Goal: Communication & Community: Answer question/provide support

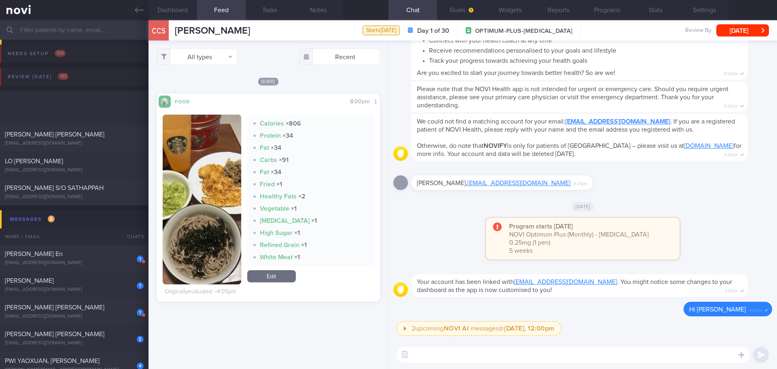
scroll to position [121, 0]
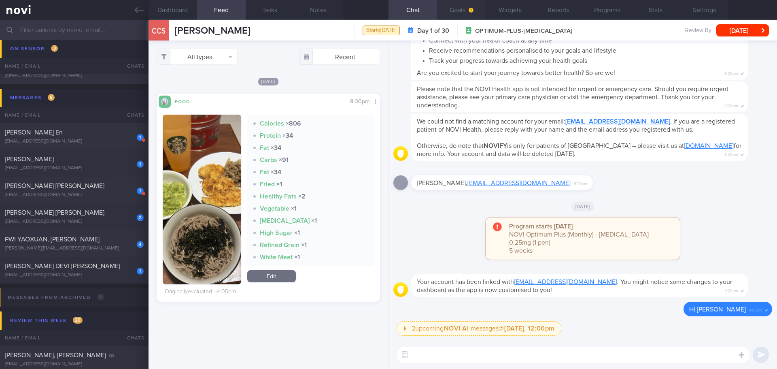
click at [467, 18] on button "Goals" at bounding box center [461, 10] width 49 height 20
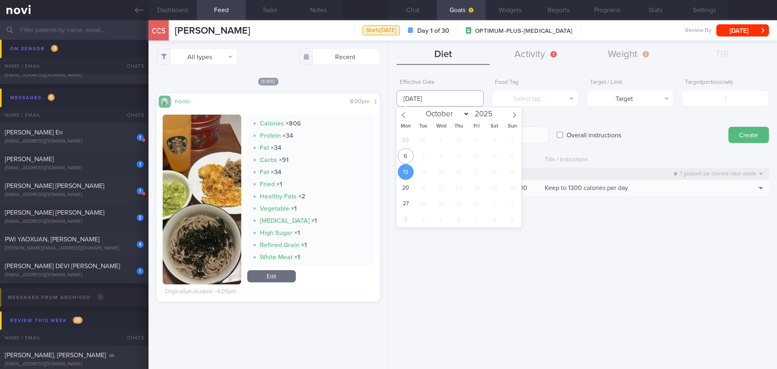
click at [433, 99] on input "[DATE]" at bounding box center [440, 98] width 87 height 16
click at [404, 155] on span "6" at bounding box center [406, 156] width 16 height 16
type input "[DATE]"
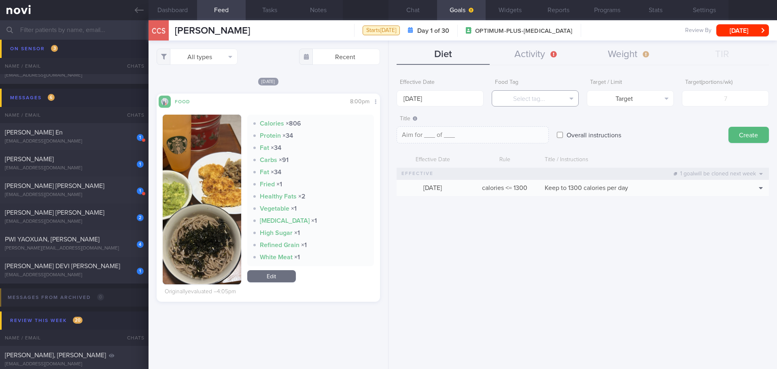
click at [516, 95] on button "Select tag..." at bounding box center [535, 98] width 87 height 16
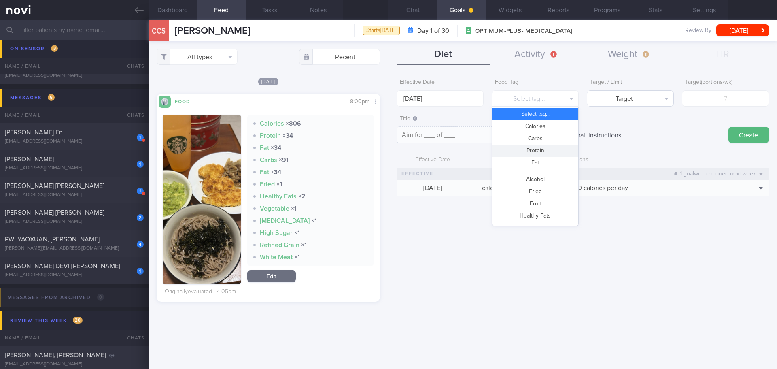
drag, startPoint x: 539, startPoint y: 151, endPoint x: 631, endPoint y: 104, distance: 103.9
click at [540, 149] on button "Protein" at bounding box center [535, 151] width 86 height 12
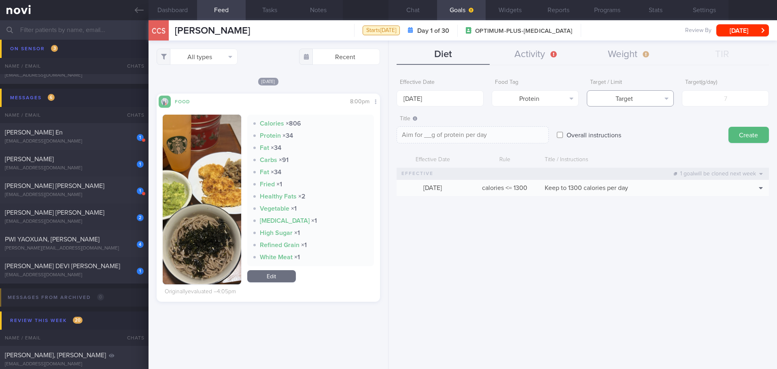
click at [633, 100] on button "Target" at bounding box center [630, 98] width 87 height 16
drag, startPoint x: 638, startPoint y: 126, endPoint x: 694, endPoint y: 109, distance: 58.4
click at [639, 126] on button "Limit" at bounding box center [631, 126] width 86 height 12
click at [651, 96] on button "Limit" at bounding box center [630, 98] width 87 height 16
drag, startPoint x: 644, startPoint y: 114, endPoint x: 651, endPoint y: 110, distance: 7.6
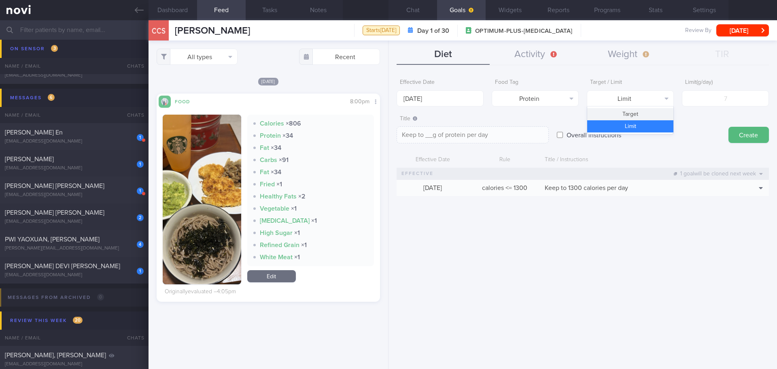
click at [644, 114] on button "Target" at bounding box center [631, 114] width 86 height 12
type textarea "Aim for __g of protein per day"
click at [709, 95] on input "number" at bounding box center [725, 98] width 87 height 16
type input "8"
type textarea "Aim for 8g of protein per day"
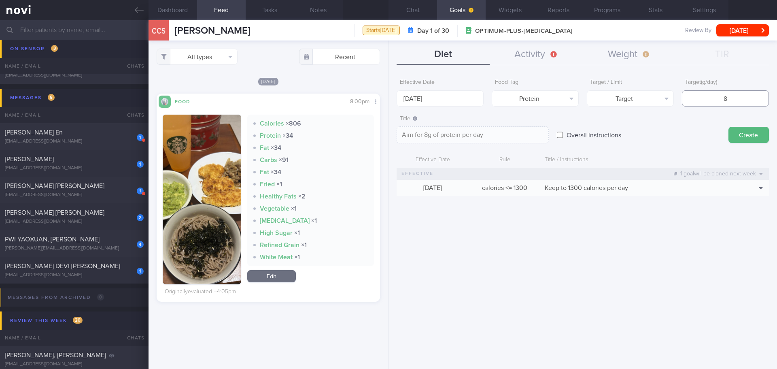
type input "80"
type textarea "Aim for 80g of protein per day"
type input "80"
click at [432, 133] on textarea "Aim for 80g of protein per day" at bounding box center [473, 134] width 152 height 17
type textarea "Aim for 80-85g of protein per day"
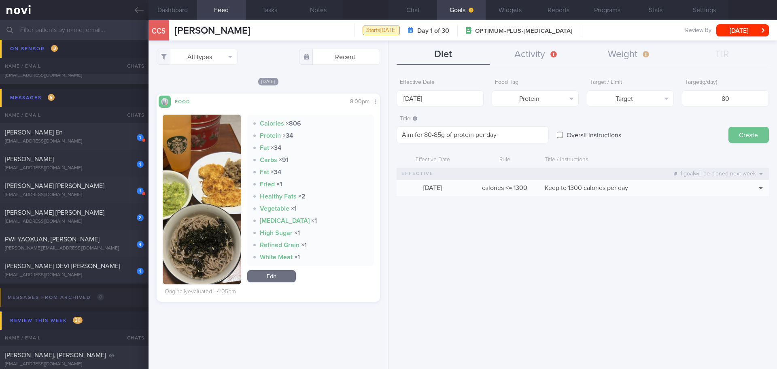
click at [745, 137] on button "Create" at bounding box center [749, 135] width 40 height 16
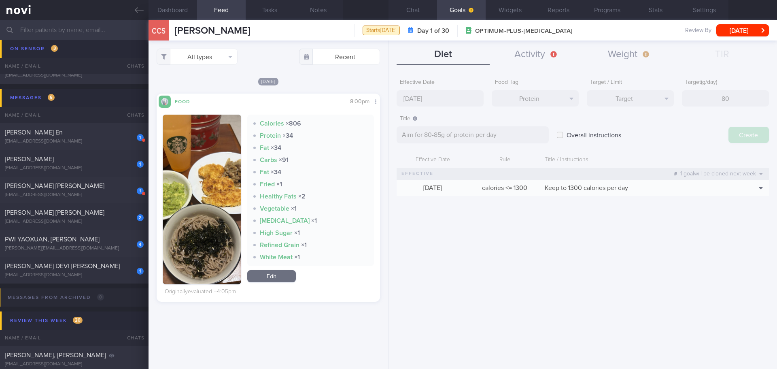
type input "[DATE]"
type textarea "Aim for ___ of ___"
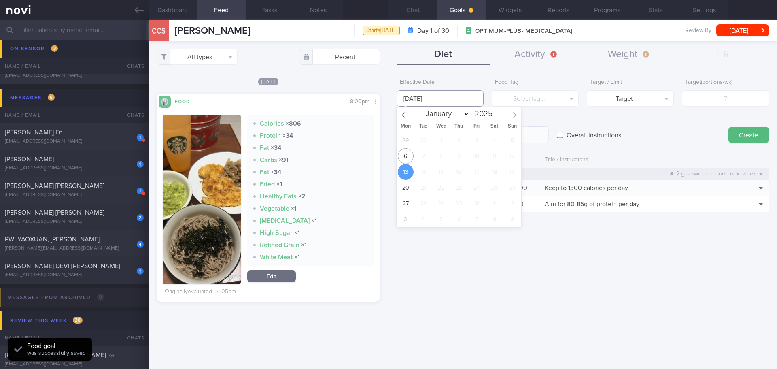
click at [438, 96] on input "[DATE]" at bounding box center [440, 98] width 87 height 16
click at [402, 154] on span "6" at bounding box center [406, 156] width 16 height 16
type input "[DATE]"
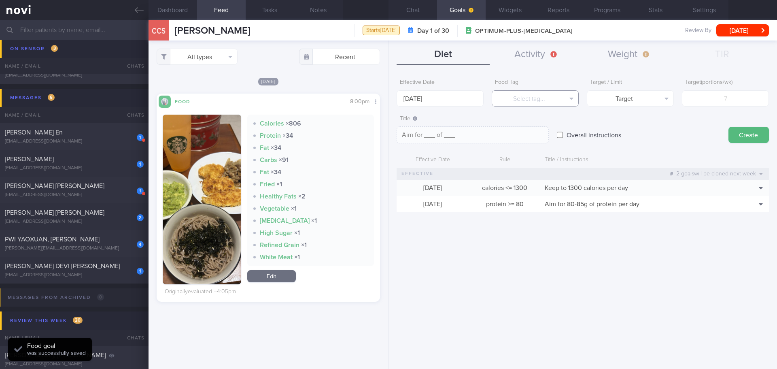
click at [535, 95] on button "Select tag..." at bounding box center [535, 98] width 87 height 16
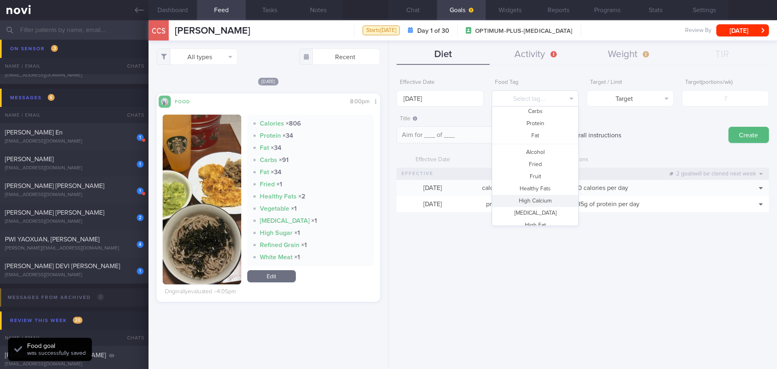
scroll to position [40, 0]
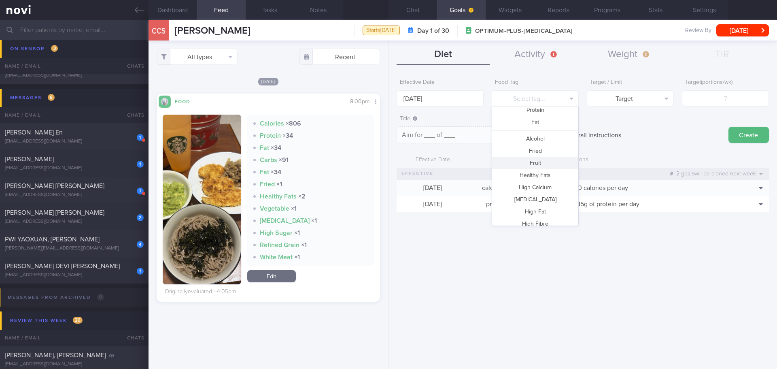
click at [538, 163] on button "Fruit" at bounding box center [535, 163] width 86 height 12
type textarea "Aim for __ portions of fruits per week"
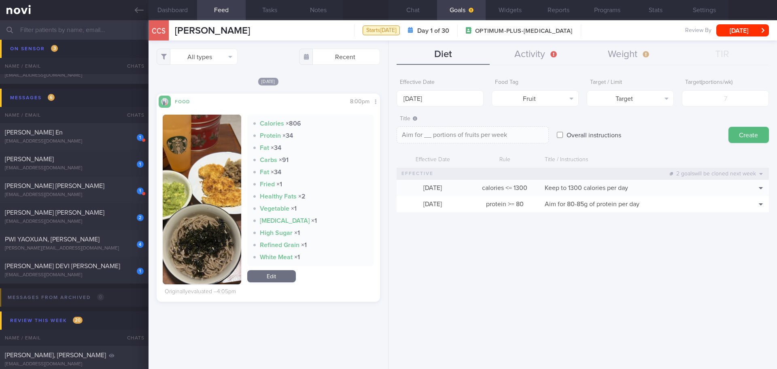
click at [722, 106] on form "Effective Date [DATE] Food Tag Fruit Select tag... Calories Carbs Protein Fat A…" at bounding box center [583, 147] width 373 height 145
click at [724, 100] on input "number" at bounding box center [725, 98] width 87 height 16
type input "1"
type textarea "Aim for 1 portions of fruits per week"
type input "14"
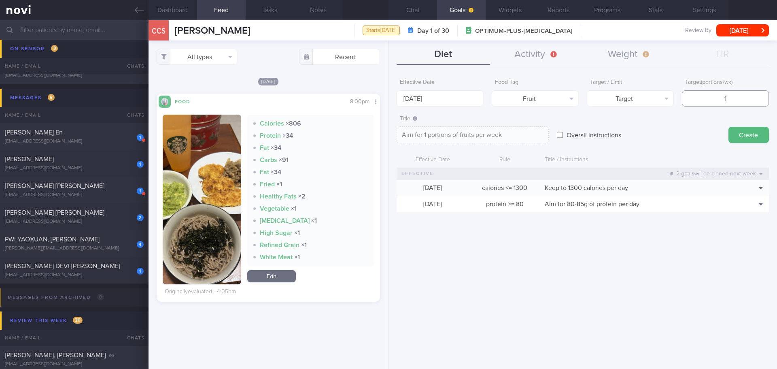
type textarea "Aim for 14 portions of fruits per week"
type input "14"
click at [746, 134] on button "Create" at bounding box center [749, 135] width 40 height 16
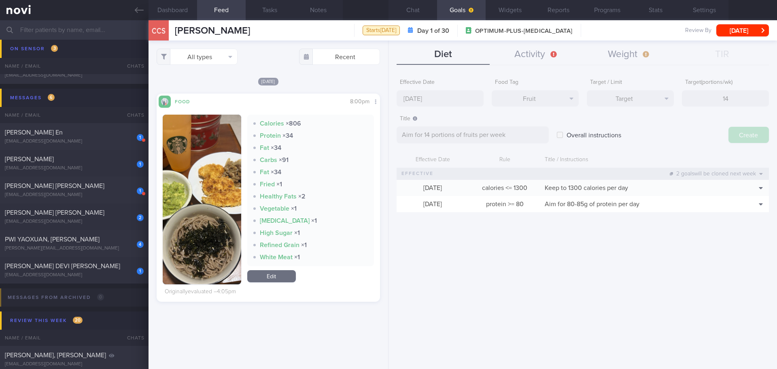
type input "[DATE]"
type textarea "Aim for ___ of ___"
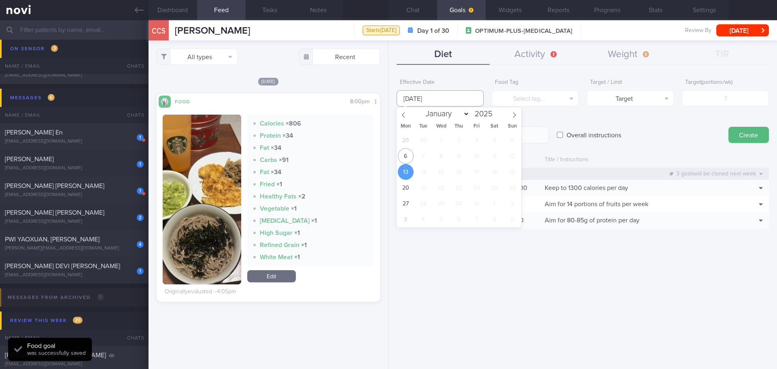
click at [434, 98] on input "[DATE]" at bounding box center [440, 98] width 87 height 16
click at [411, 157] on span "6" at bounding box center [406, 156] width 16 height 16
type input "[DATE]"
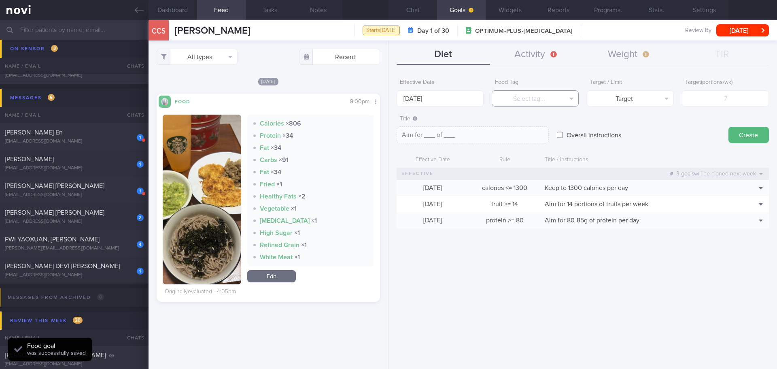
click at [534, 102] on button "Select tag..." at bounding box center [535, 98] width 87 height 16
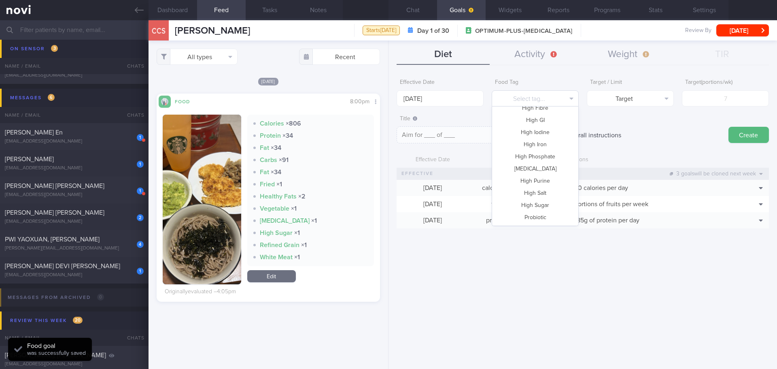
scroll to position [241, 0]
click at [540, 192] on button "Vegetable" at bounding box center [535, 193] width 86 height 12
type textarea "Aim for __ portions of vegetables per week"
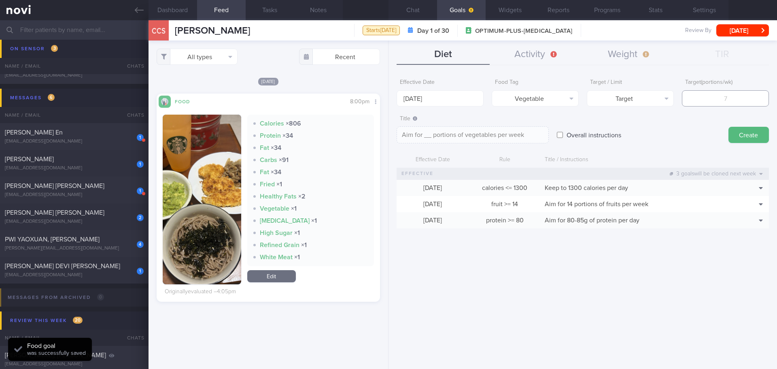
click at [716, 93] on input "number" at bounding box center [725, 98] width 87 height 16
type input "1"
type textarea "Aim for 1 portions of vegetables per week"
type input "14"
type textarea "Aim for 14 portions of vegetables per week"
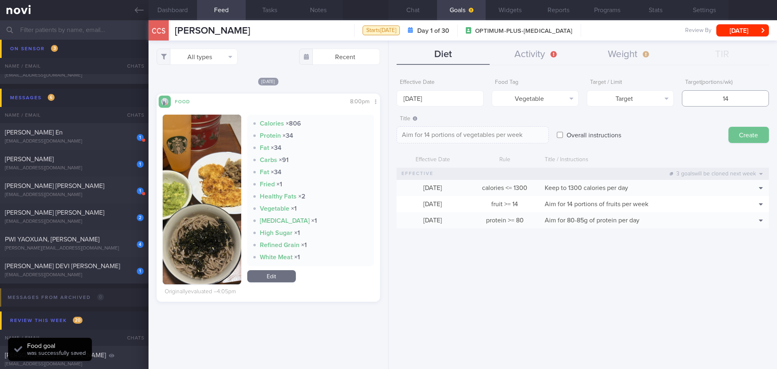
type input "14"
click at [749, 137] on button "Create" at bounding box center [749, 135] width 40 height 16
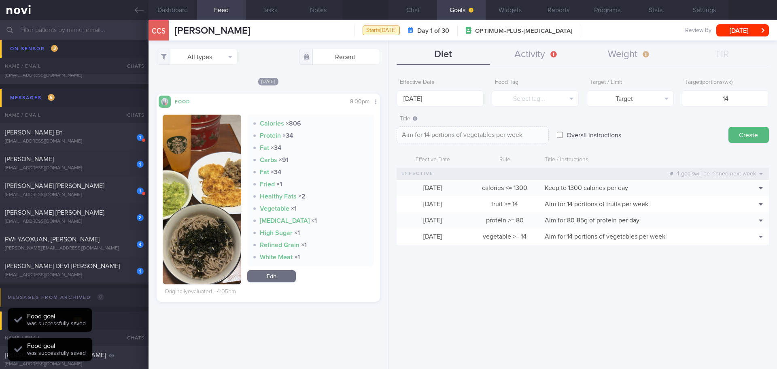
type input "[DATE]"
type textarea "Aim for ___ of ___"
click at [640, 55] on button "Weight" at bounding box center [629, 55] width 93 height 20
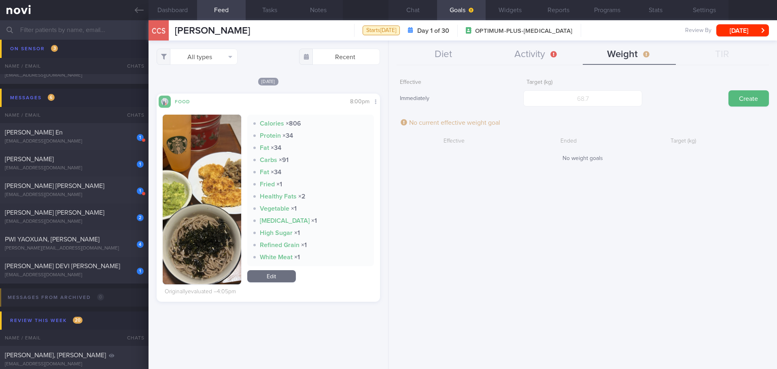
click at [429, 237] on div "Effective Immediately Target (kg) Create No current effective weight goal Effec…" at bounding box center [583, 219] width 389 height 300
click at [421, 15] on button "Chat" at bounding box center [413, 10] width 49 height 20
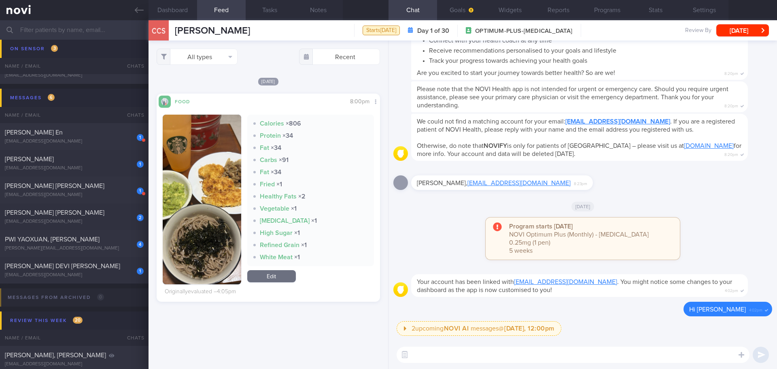
click at [437, 358] on textarea at bounding box center [573, 355] width 353 height 16
click at [482, 357] on textarea at bounding box center [573, 355] width 353 height 16
paste textarea "Hi XXX, [PERSON_NAME] here. It was nice speaking to you. I will be in touch wit…"
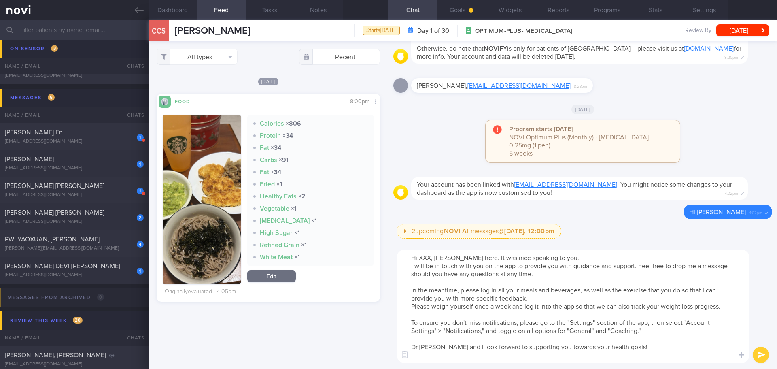
click at [431, 258] on textarea "Hi XXX, [PERSON_NAME] here. It was nice speaking to you. I will be in touch wit…" at bounding box center [573, 305] width 353 height 113
click at [509, 277] on textarea "Hi [PERSON_NAME], [PERSON_NAME] here. It was nice speaking to you. I will be in…" at bounding box center [573, 305] width 353 height 113
click at [549, 273] on textarea "Hi [PERSON_NAME], [PERSON_NAME] here. It was nice speaking to you. I will be in…" at bounding box center [573, 305] width 353 height 113
click at [568, 275] on textarea "Hi [PERSON_NAME], [PERSON_NAME] here. It was nice speaking to you. I will be in…" at bounding box center [573, 305] width 353 height 113
click at [571, 277] on textarea "Hi [PERSON_NAME], [PERSON_NAME] here. It was nice speaking to you. I will be in…" at bounding box center [573, 305] width 353 height 113
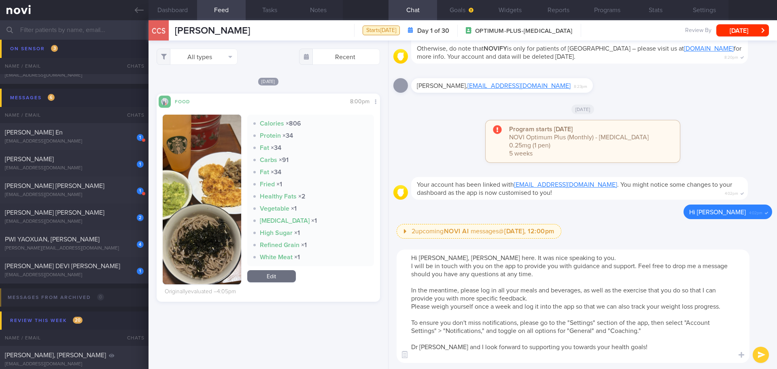
click at [574, 285] on textarea "Hi [PERSON_NAME], [PERSON_NAME] here. It was nice speaking to you. I will be in…" at bounding box center [573, 305] width 353 height 113
click at [576, 296] on textarea "Hi [PERSON_NAME], [PERSON_NAME] here. It was nice speaking to you. I will be in…" at bounding box center [573, 305] width 353 height 113
click at [433, 347] on textarea "Hi [PERSON_NAME], [PERSON_NAME] here. It was nice speaking to you. I will be in…" at bounding box center [573, 305] width 353 height 113
click at [461, 360] on textarea "Hi [PERSON_NAME], [PERSON_NAME] here. It was nice speaking to you. I will be in…" at bounding box center [573, 305] width 353 height 113
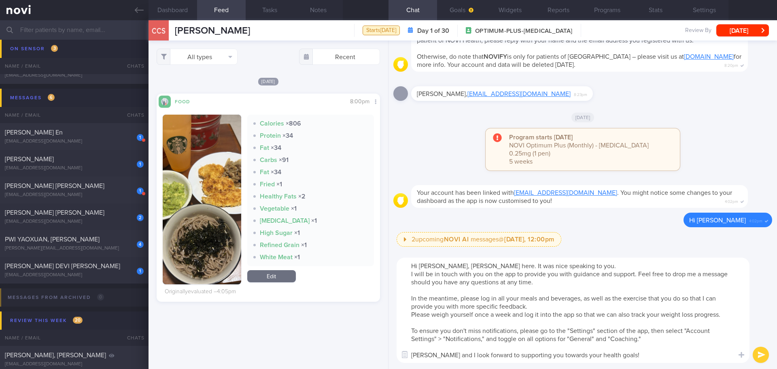
click at [662, 337] on textarea "Hi [PERSON_NAME], [PERSON_NAME] here. It was nice speaking to you. I will be in…" at bounding box center [573, 310] width 353 height 105
type textarea "Hi [PERSON_NAME], [PERSON_NAME] here. It was nice speaking to you. I will be in…"
click at [764, 352] on button "submit" at bounding box center [761, 355] width 16 height 16
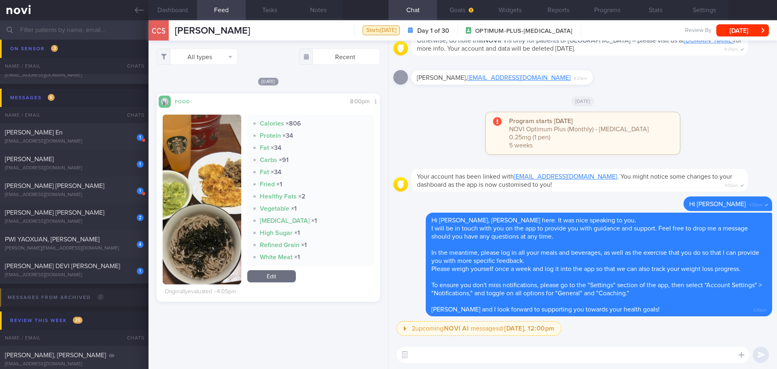
click at [672, 351] on textarea at bounding box center [573, 355] width 353 height 16
click at [736, 332] on label at bounding box center [731, 330] width 16 height 16
click at [0, 0] on input "file" at bounding box center [0, 0] width 0 height 0
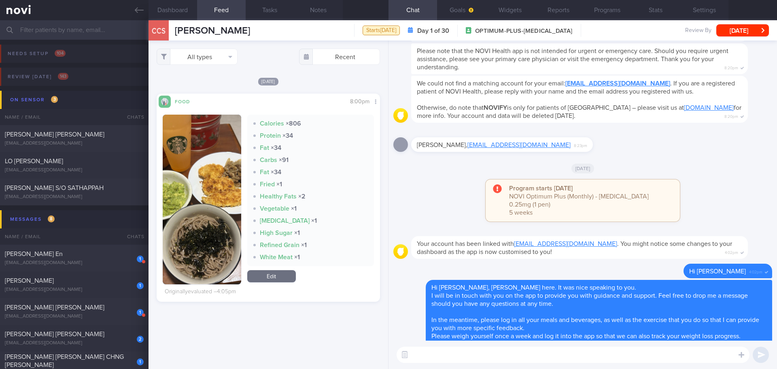
scroll to position [0, 0]
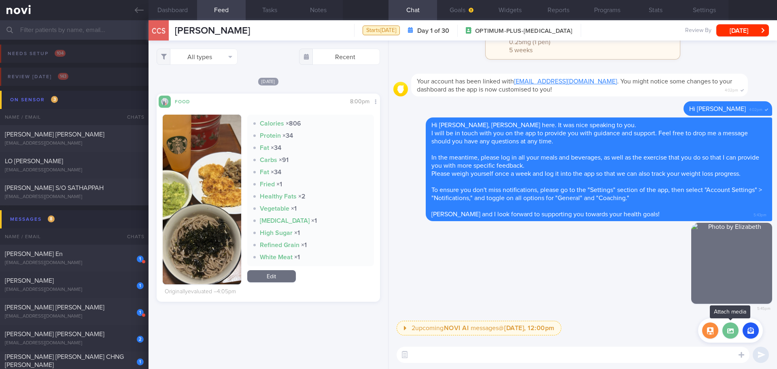
click at [734, 334] on label at bounding box center [731, 330] width 16 height 16
click at [0, 0] on input "file" at bounding box center [0, 0] width 0 height 0
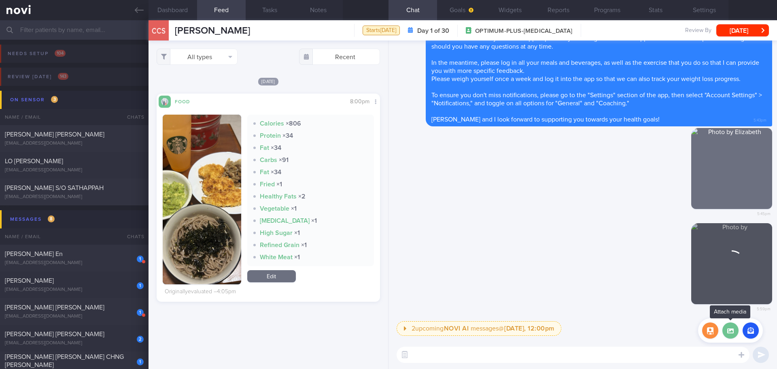
scroll to position [0, 0]
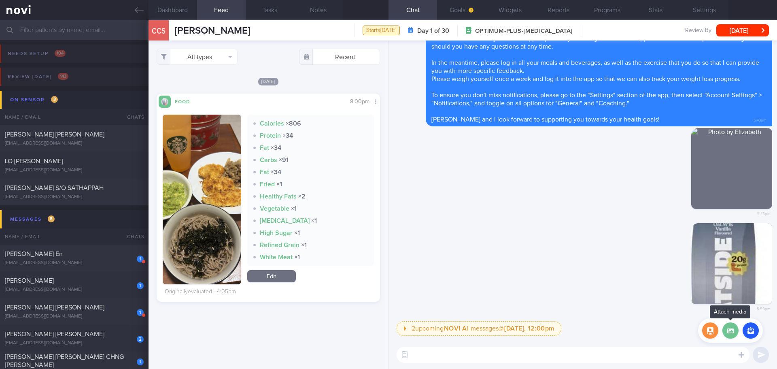
click at [731, 331] on label at bounding box center [731, 330] width 16 height 16
click at [0, 0] on input "file" at bounding box center [0, 0] width 0 height 0
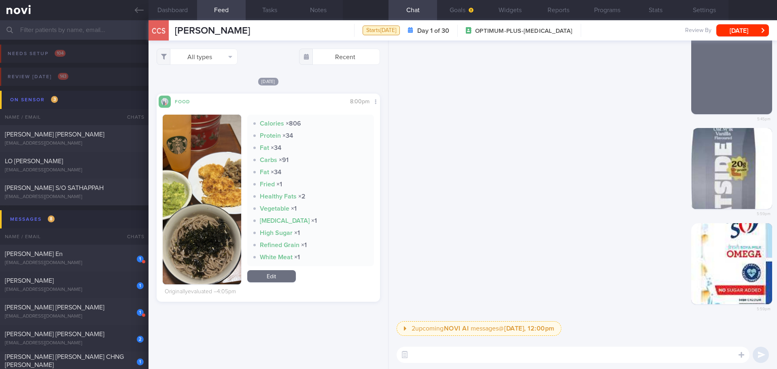
click at [448, 351] on textarea at bounding box center [573, 355] width 353 height 16
type textarea "d"
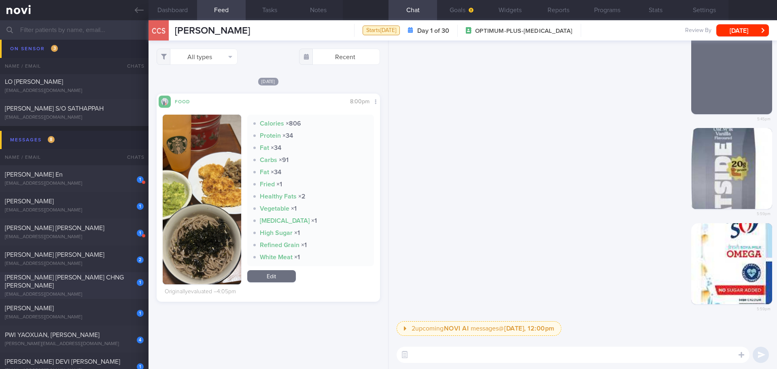
scroll to position [162, 0]
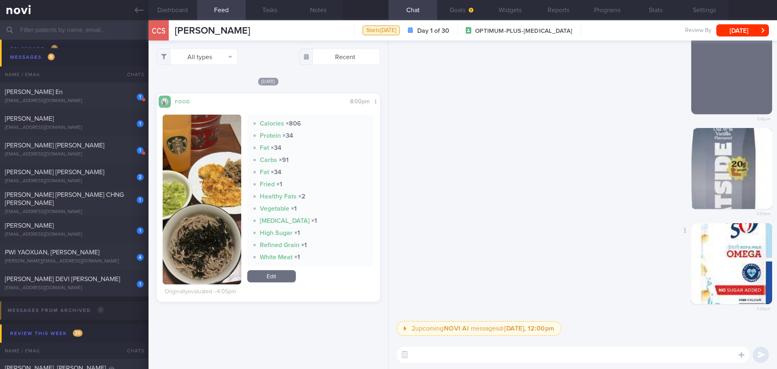
click at [517, 272] on div "Delete 5:59pm" at bounding box center [583, 272] width 379 height 98
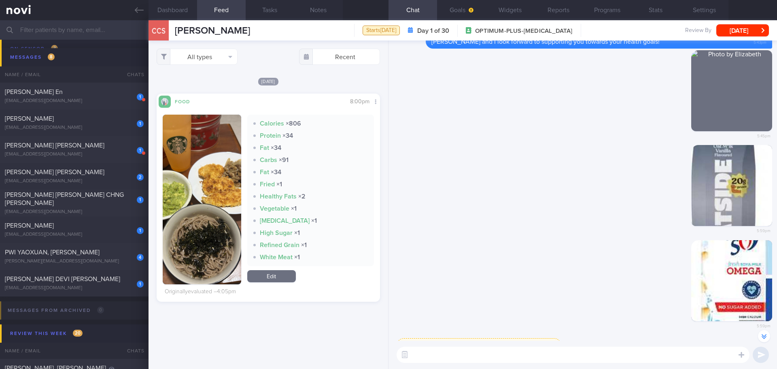
scroll to position [0, 0]
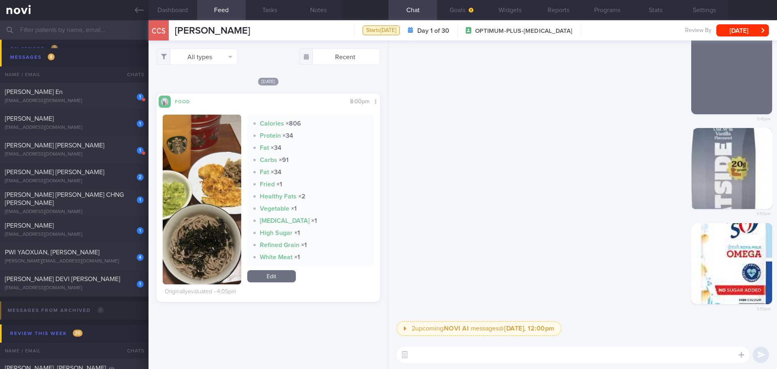
click at [439, 351] on textarea at bounding box center [573, 355] width 353 height 16
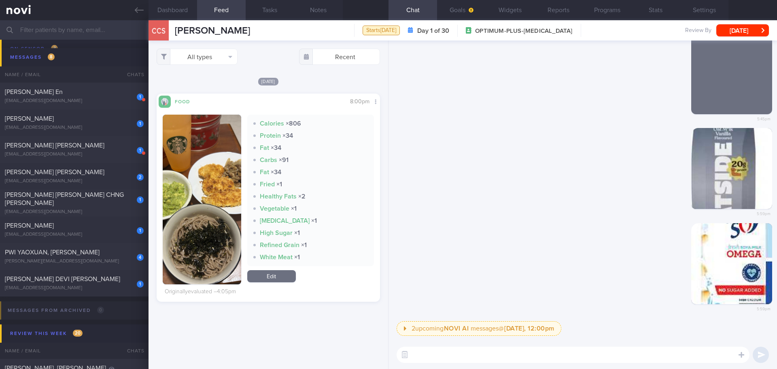
click at [439, 351] on textarea at bounding box center [573, 355] width 353 height 16
click at [432, 360] on textarea at bounding box center [573, 355] width 353 height 16
type textarea "d"
click at [534, 181] on div "Delete 5:59pm" at bounding box center [583, 175] width 379 height 95
click at [535, 357] on textarea at bounding box center [573, 355] width 353 height 16
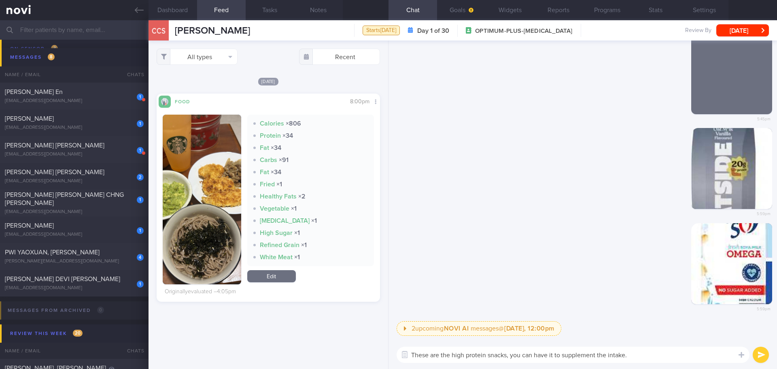
type textarea "These are the high protein snacks, you can have it to supplement the intake."
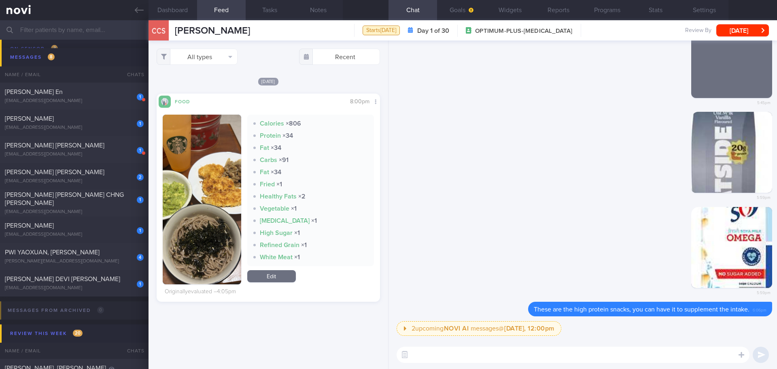
click at [579, 353] on textarea at bounding box center [573, 355] width 353 height 16
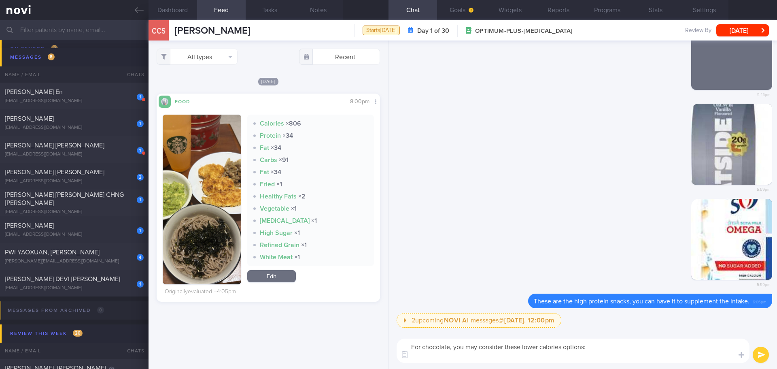
paste textarea "Chocolate [URL][DOMAIN_NAME][PERSON_NAME] [URL][DOMAIN_NAME]"
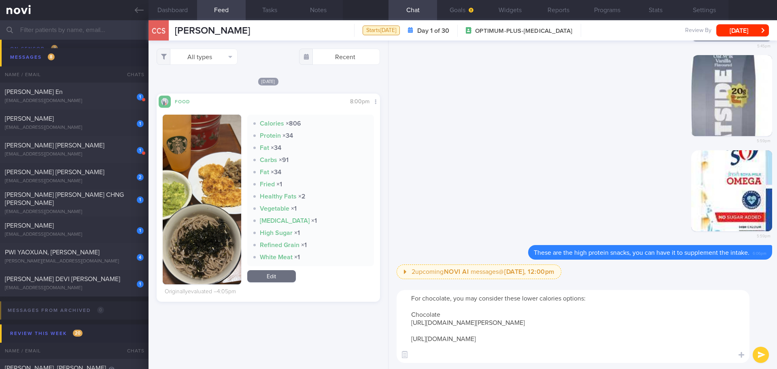
scroll to position [8, 0]
drag, startPoint x: 442, startPoint y: 304, endPoint x: 401, endPoint y: 302, distance: 40.6
click at [401, 302] on textarea "For chocolate, you may consider these lower calories options: Chocolate [URL][D…" at bounding box center [573, 326] width 353 height 73
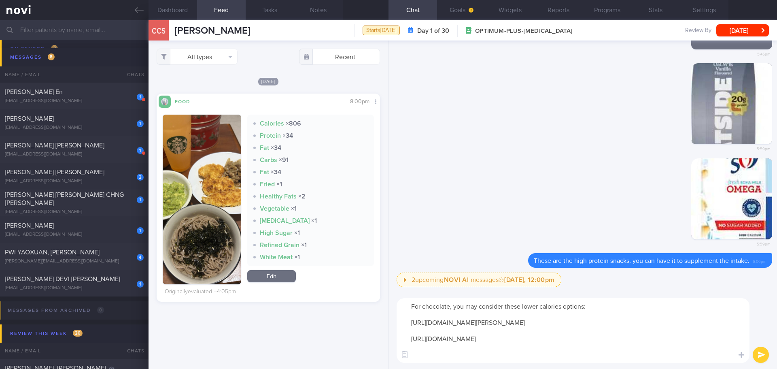
click at [622, 357] on textarea "For chocolate, you may consider these lower calories options: [URL][DOMAIN_NAME…" at bounding box center [573, 330] width 353 height 65
type textarea "For chocolate, you may consider these lower calories options: [URL][DOMAIN_NAME…"
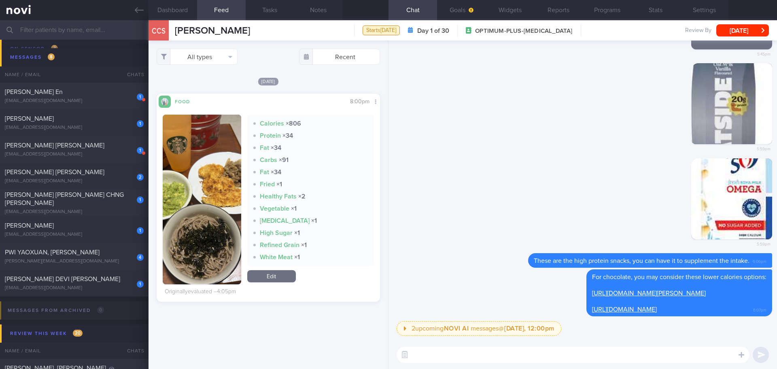
click at [437, 353] on textarea at bounding box center [573, 355] width 353 height 16
click at [435, 357] on textarea at bounding box center [573, 355] width 353 height 16
paste textarea "Focus on cutting down hidden fats in diet as fat is calories dense. >> Healthie…"
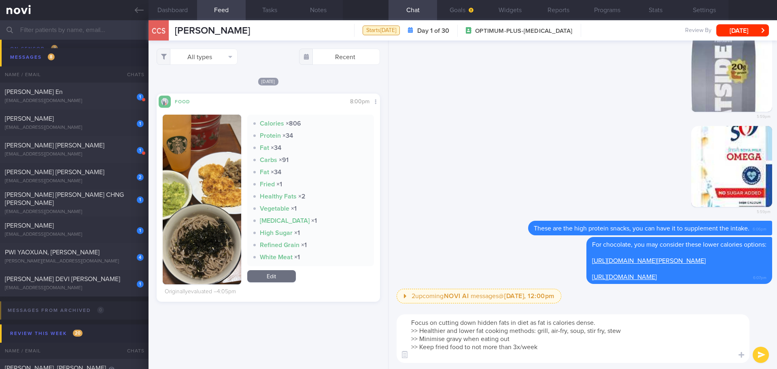
click at [435, 356] on textarea "Focus on cutting down hidden fats in diet as fat is calories dense. >> Healthie…" at bounding box center [573, 338] width 353 height 49
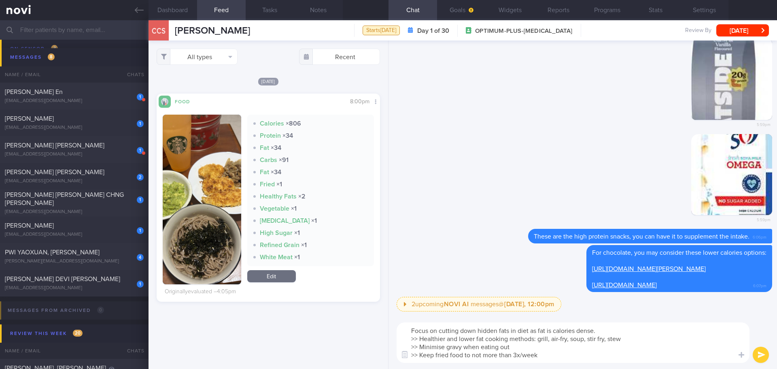
click at [509, 329] on textarea "Focus on cutting down hidden fats in diet as fat is calories dense. >> Healthie…" at bounding box center [573, 342] width 353 height 40
drag, startPoint x: 613, startPoint y: 332, endPoint x: 528, endPoint y: 331, distance: 84.6
click at [528, 331] on textarea "Focus on cutting down hidden fat in diet as fat is calories dense. >> Healthier…" at bounding box center [573, 342] width 353 height 40
click at [555, 351] on textarea "Focus on cutting down hidden fat in diet: >> Healthier and lower fat cooking me…" at bounding box center [573, 342] width 353 height 40
click at [564, 351] on textarea "Focus on cutting down hidden fat in diet: >> Healthier and lower fat cooking me…" at bounding box center [573, 342] width 353 height 40
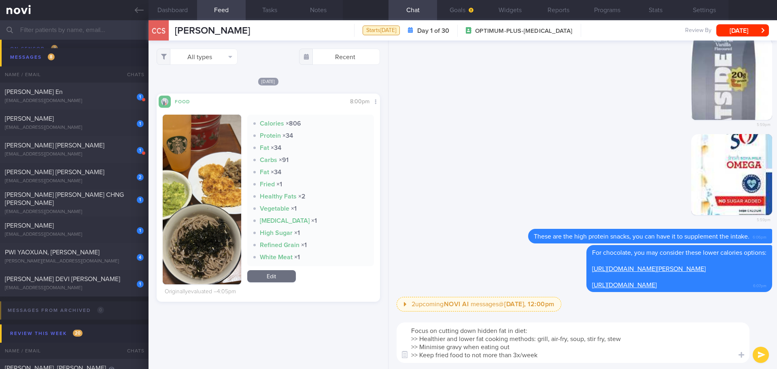
click at [571, 352] on textarea "Focus on cutting down hidden fat in diet: >> Healthier and lower fat cooking me…" at bounding box center [573, 342] width 353 height 40
click at [574, 351] on textarea "Focus on cutting down hidden fat in diet: >> Healthier and lower fat cooking me…" at bounding box center [573, 342] width 353 height 40
click at [588, 353] on textarea "Focus on cutting down hidden fat in diet: >> Healthier and lower fat cooking me…" at bounding box center [573, 342] width 353 height 40
click at [590, 356] on textarea "Focus on cutting down hidden fat in diet: >> Healthier and lower fat cooking me…" at bounding box center [573, 342] width 353 height 40
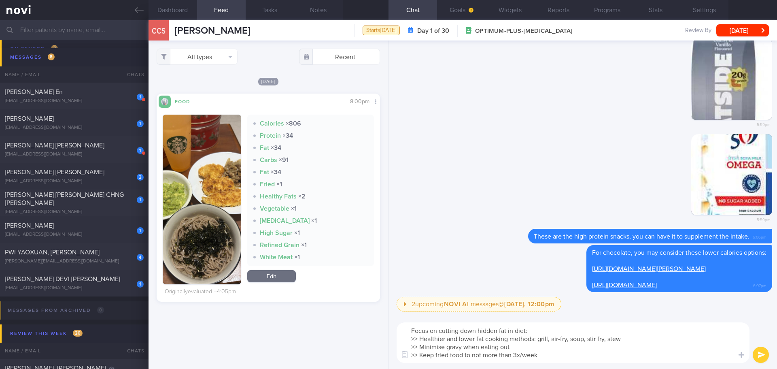
click at [419, 338] on textarea "Focus on cutting down hidden fat in diet: >> Healthier and lower fat cooking me…" at bounding box center [573, 342] width 353 height 40
click at [519, 345] on textarea "Focus on cutting down hidden fat in diet: >> Opt for healthier and lower fat co…" at bounding box center [573, 342] width 353 height 40
click at [526, 347] on textarea "Focus on cutting down hidden fat in diet: >> Opt for healthier and lower fat co…" at bounding box center [573, 342] width 353 height 40
drag, startPoint x: 522, startPoint y: 348, endPoint x: 465, endPoint y: 348, distance: 56.7
click at [465, 348] on textarea "Focus on cutting down hidden fat in diet: >> Opt for healthier and lower fat co…" at bounding box center [573, 342] width 353 height 40
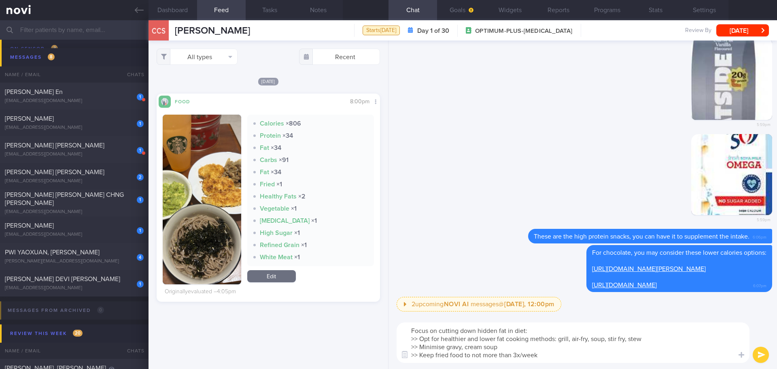
click at [535, 358] on textarea "Focus on cutting down hidden fat in diet: >> Opt for healthier and lower fat co…" at bounding box center [573, 342] width 353 height 40
click at [551, 358] on textarea "Focus on cutting down hidden fat in diet: >> Opt for healthier and lower fat co…" at bounding box center [573, 342] width 353 height 40
click at [517, 354] on textarea "Focus on cutting down hidden fat in diet: >> Opt for healthier and lower fat co…" at bounding box center [573, 342] width 353 height 40
click at [544, 358] on textarea "Focus on cutting down hidden fat in diet: >> Opt for healthier and lower fat co…" at bounding box center [573, 342] width 353 height 40
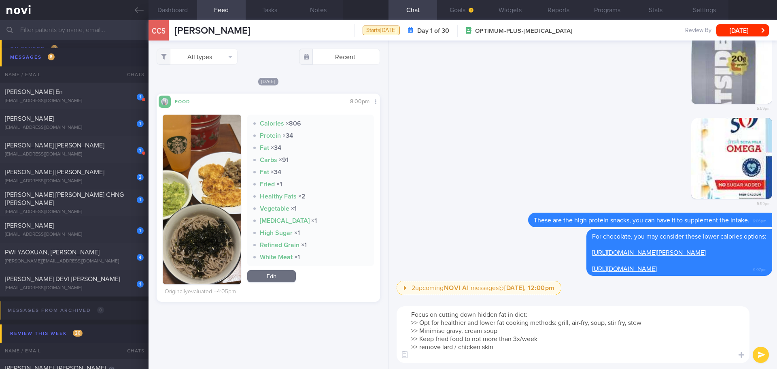
click at [497, 313] on textarea "Focus on cutting down hidden fat in diet: >> Opt for healthier and lower fat co…" at bounding box center [573, 334] width 353 height 57
click at [498, 354] on textarea "Focus on cutting down hidden / visible fat in diet: >> Opt for healthier and lo…" at bounding box center [573, 334] width 353 height 57
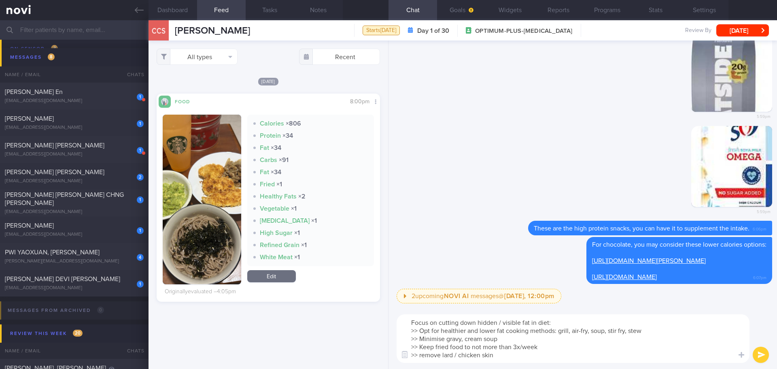
click at [498, 354] on textarea "Focus on cutting down hidden / visible fat in diet: >> Opt for healthier and lo…" at bounding box center [573, 338] width 353 height 49
type textarea "Focus on cutting down hidden / visible fat in diet: >> Opt for healthier and lo…"
click at [756, 358] on button "submit" at bounding box center [761, 355] width 16 height 16
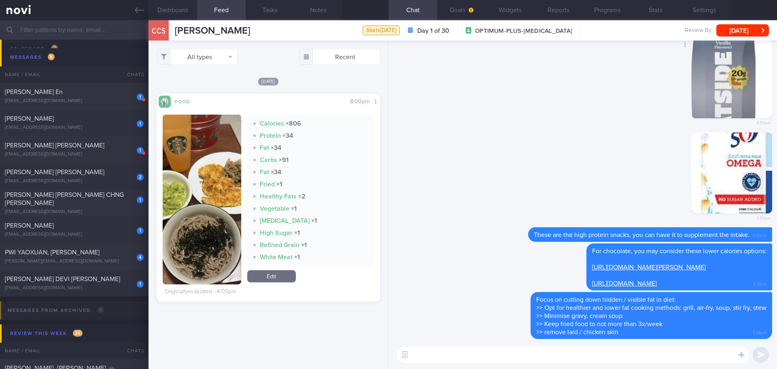
scroll to position [0, 0]
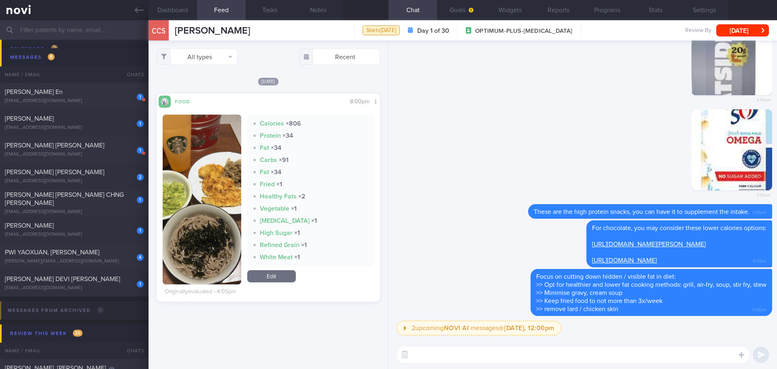
click at [594, 353] on textarea at bounding box center [573, 355] width 353 height 16
type textarea "Do let me know if you have any questions, [PERSON_NAME]."
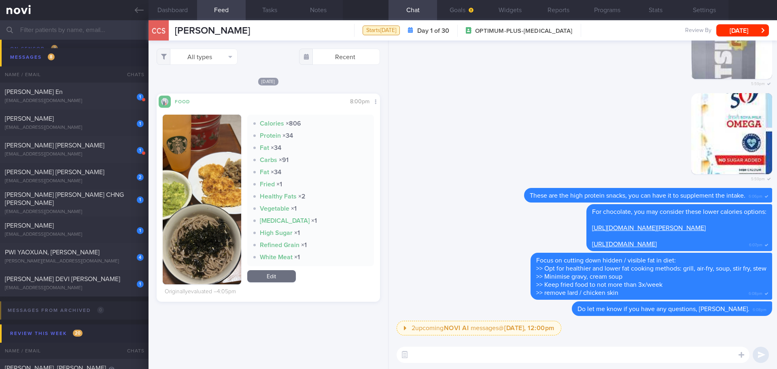
scroll to position [0, 0]
click at [455, 119] on div "Delete 5:59pm" at bounding box center [583, 141] width 379 height 95
click at [75, 31] on input "text" at bounding box center [388, 29] width 777 height 19
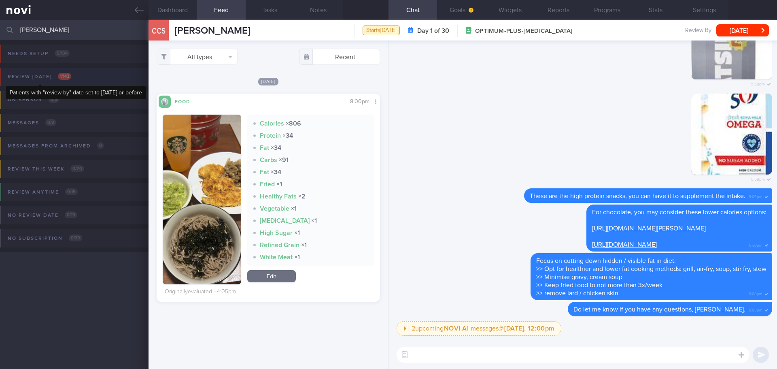
type input "[PERSON_NAME]"
click at [64, 77] on span "1 / 143" at bounding box center [64, 76] width 13 height 7
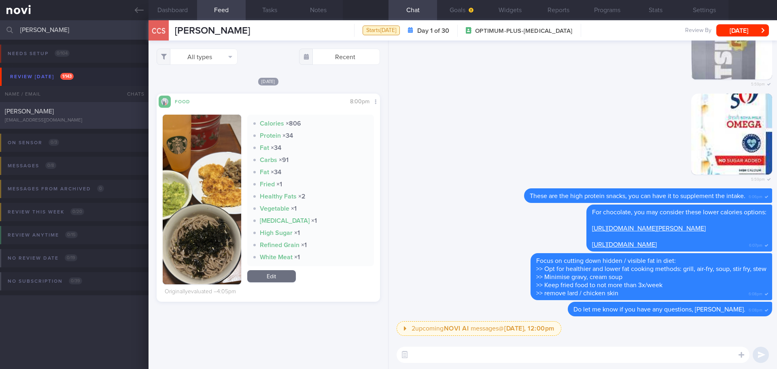
click at [53, 111] on div "[PERSON_NAME]" at bounding box center [73, 111] width 137 height 8
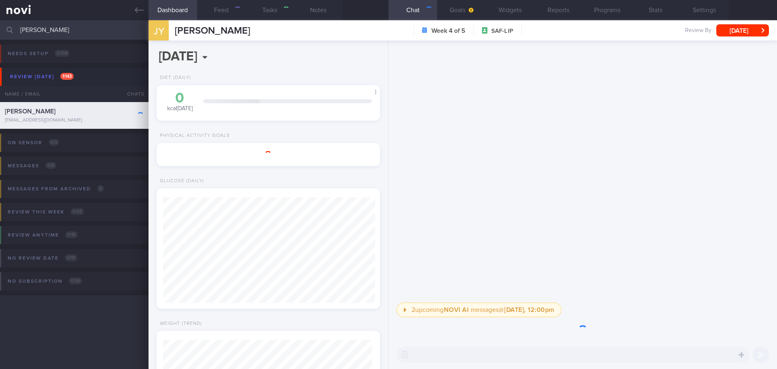
select select "8"
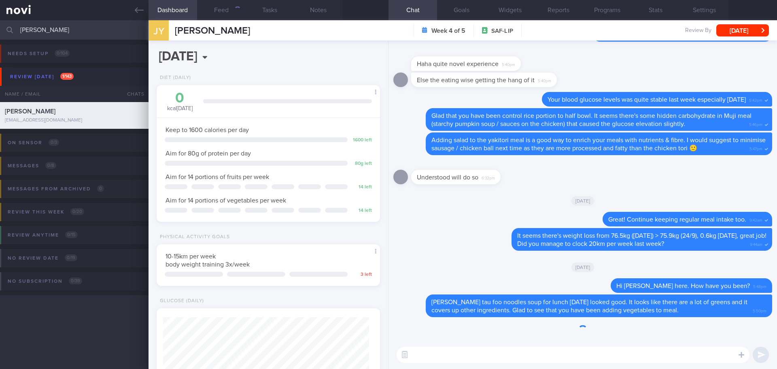
scroll to position [113, 203]
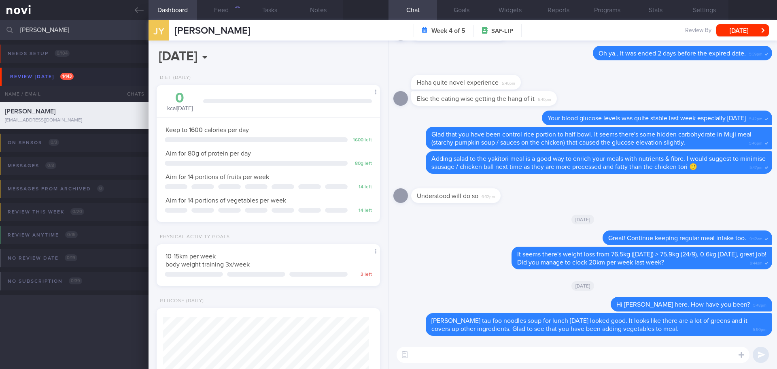
click at [464, 353] on textarea at bounding box center [573, 355] width 353 height 16
type textarea "Hi [PERSON_NAME] here. See you [DATE] in clinic 😃"
click at [762, 354] on button "submit" at bounding box center [761, 355] width 16 height 16
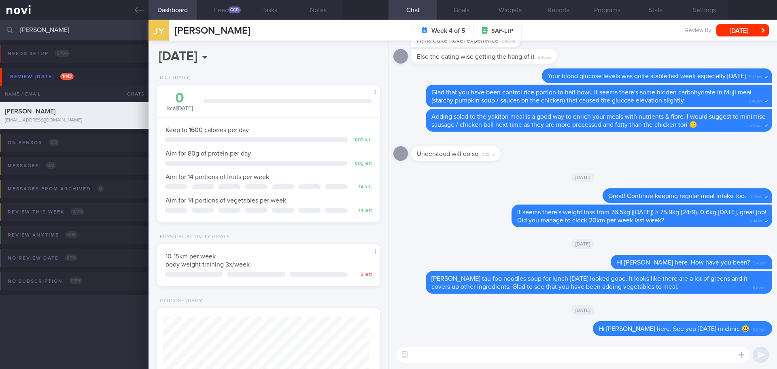
drag, startPoint x: 39, startPoint y: 30, endPoint x: -2, endPoint y: 36, distance: 40.9
click at [0, 36] on html "You are offline! Some functionality will be unavailable Patients New Users Coac…" at bounding box center [388, 184] width 777 height 369
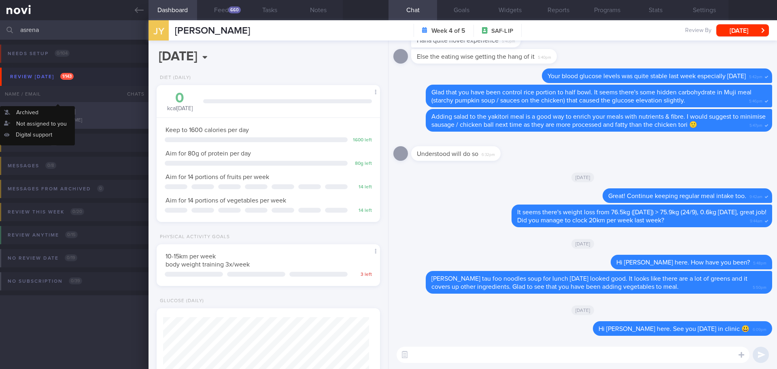
type input "asrena"
click at [53, 117] on div "[EMAIL_ADDRESS][DOMAIN_NAME]" at bounding box center [74, 120] width 139 height 6
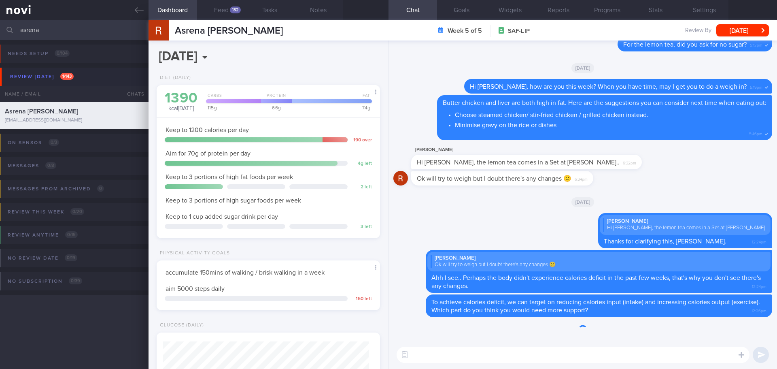
scroll to position [103, 206]
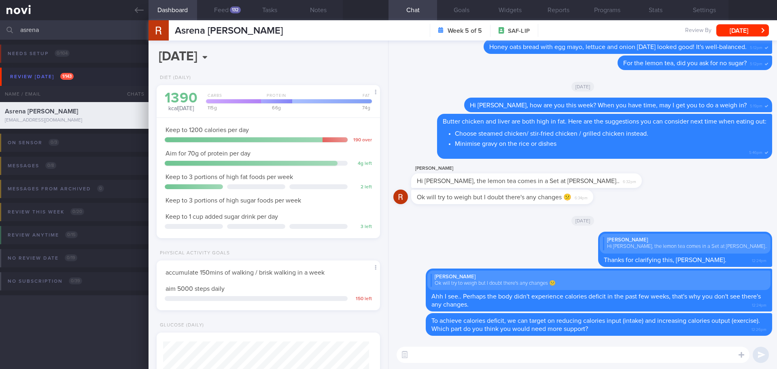
click at [444, 354] on textarea at bounding box center [573, 355] width 353 height 16
type textarea "Hi [PERSON_NAME] here. See you [DATE] in clinic 😃"
click at [760, 346] on div "Hi [PERSON_NAME] here. See you [DATE] in clinic 😃 Hi [PERSON_NAME] here. See yo…" at bounding box center [583, 355] width 389 height 28
click at [761, 349] on button "submit" at bounding box center [761, 355] width 16 height 16
